Goal: Task Accomplishment & Management: Use online tool/utility

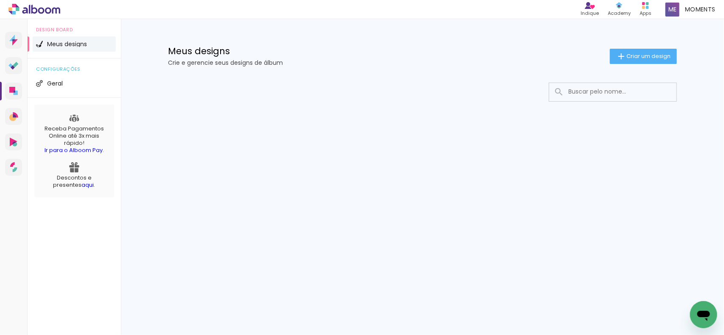
click at [593, 96] on input at bounding box center [624, 91] width 121 height 17
type input "[PERSON_NAME]"
type paper-input "[PERSON_NAME]"
click at [669, 94] on iron-icon at bounding box center [669, 92] width 8 height 8
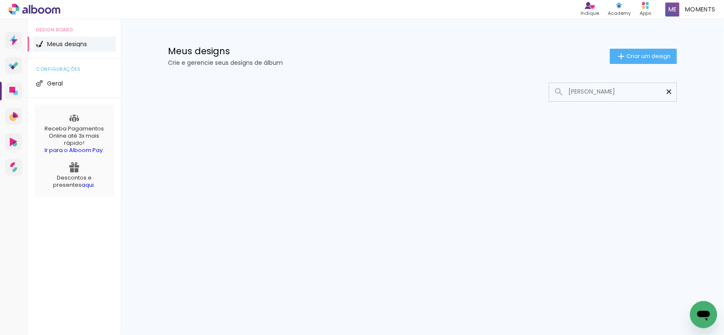
scroll to position [0, 0]
click at [656, 131] on div at bounding box center [422, 117] width 551 height 87
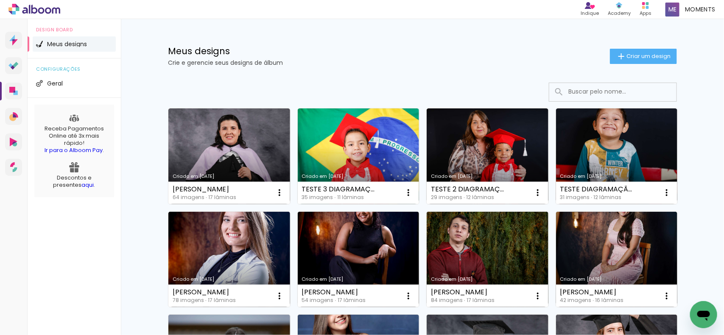
click at [605, 92] on input at bounding box center [624, 91] width 121 height 17
paste input "[PERSON_NAME]"
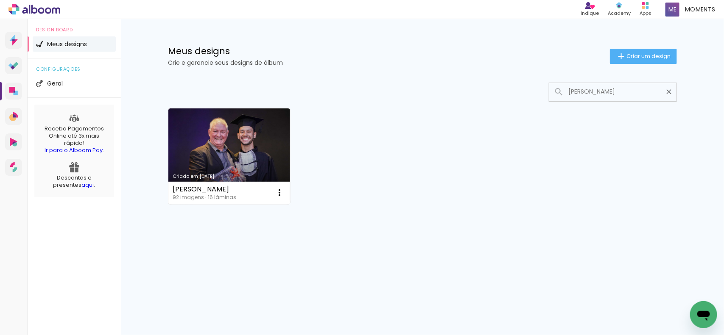
scroll to position [0, 4]
type input "[PERSON_NAME]"
click at [253, 162] on link "Criado em [DATE]" at bounding box center [229, 157] width 122 height 96
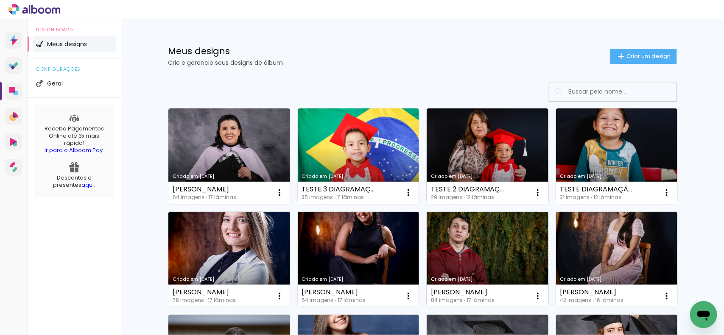
click at [584, 92] on input at bounding box center [624, 91] width 121 height 17
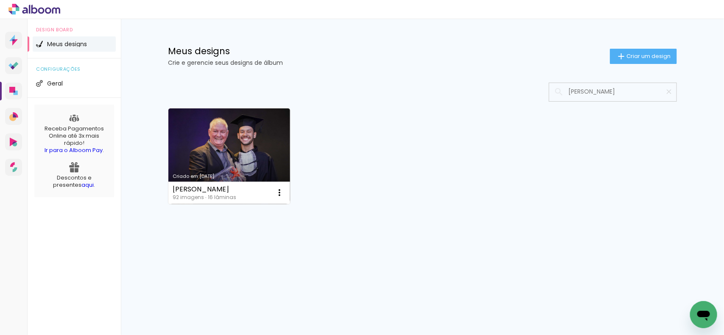
type input "[PERSON_NAME]"
type paper-input "[PERSON_NAME]"
click at [234, 158] on link "Criado em [DATE]" at bounding box center [229, 157] width 122 height 96
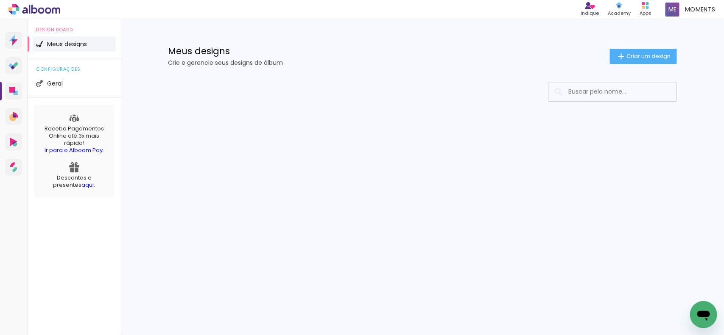
click at [625, 94] on input at bounding box center [624, 91] width 121 height 17
type input "A"
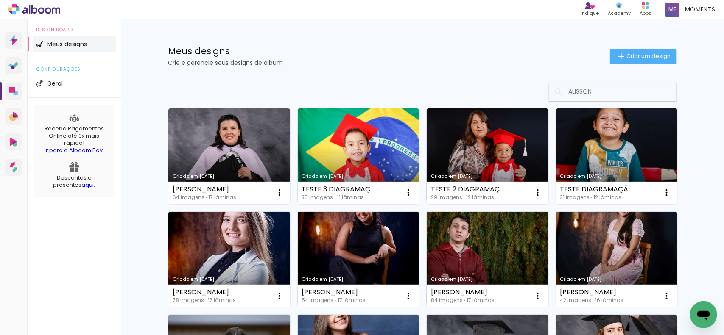
click at [582, 92] on input "ALISSON" at bounding box center [624, 91] width 121 height 17
click at [588, 99] on input "ALISSON" at bounding box center [624, 91] width 121 height 17
type input "ALISSON"
type paper-input "ALISSON"
click at [520, 97] on div at bounding box center [422, 92] width 509 height 19
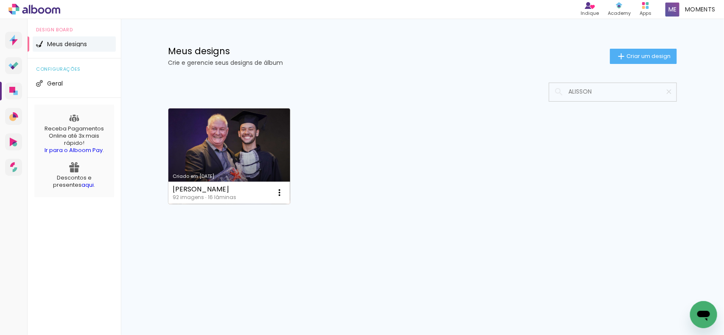
click at [209, 157] on link "Criado em [DATE]" at bounding box center [229, 157] width 122 height 96
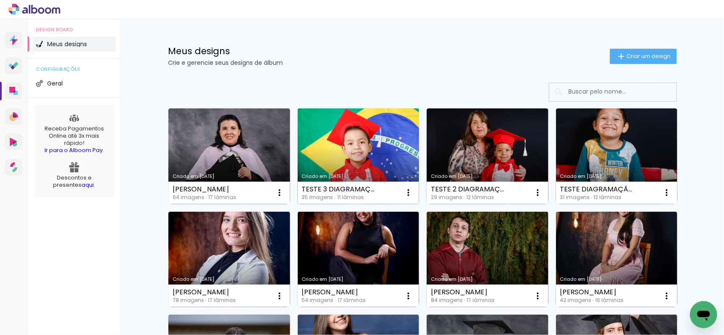
click at [351, 167] on link "Criado em [DATE]" at bounding box center [359, 157] width 122 height 96
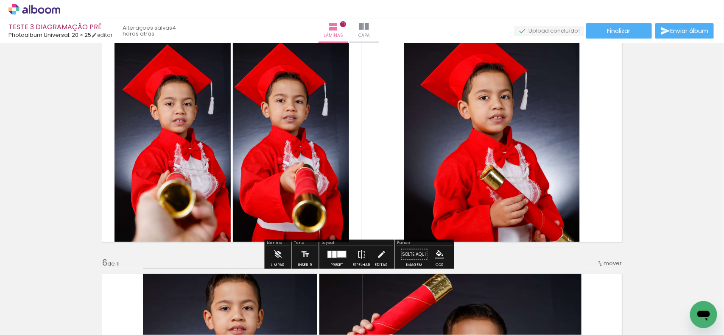
scroll to position [954, 0]
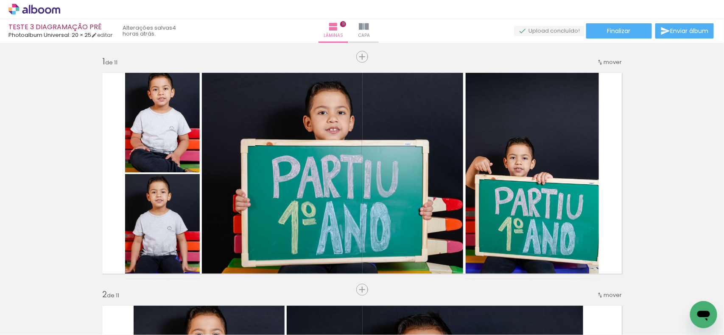
scroll to position [954, 0]
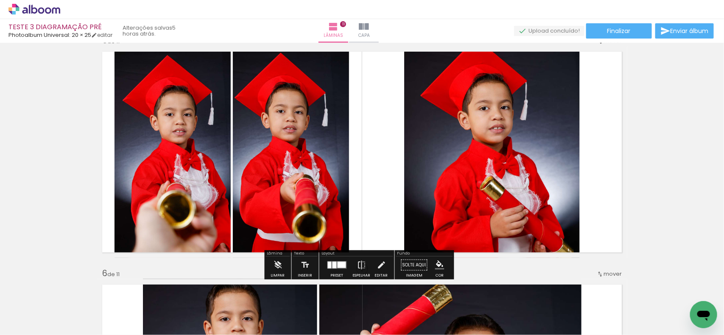
click at [54, 4] on icon at bounding box center [34, 9] width 52 height 11
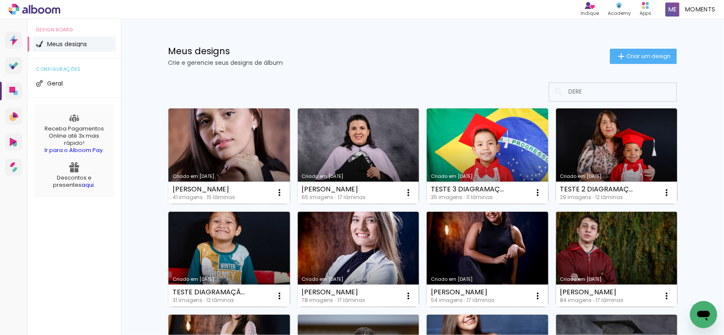
type input "DERE"
type paper-input "DERE"
click at [613, 92] on input "DERE" at bounding box center [624, 91] width 121 height 17
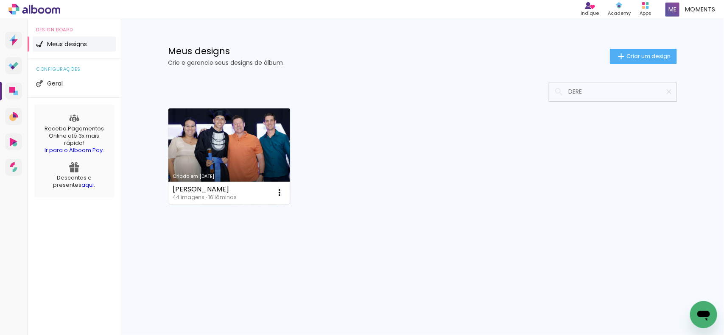
click at [202, 151] on link "Criado em 08/07/25" at bounding box center [229, 157] width 122 height 96
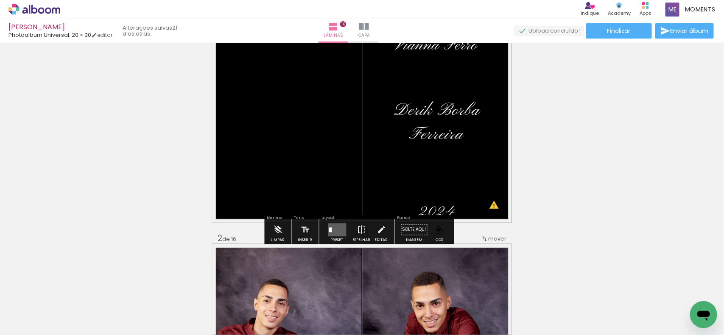
scroll to position [265, 0]
